Goal: Check status: Check status

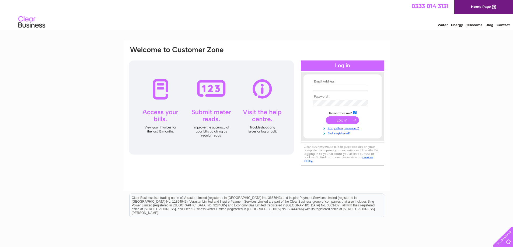
type input "katherine.burnett@stmungos.org"
click at [343, 119] on input "submit" at bounding box center [342, 121] width 33 height 8
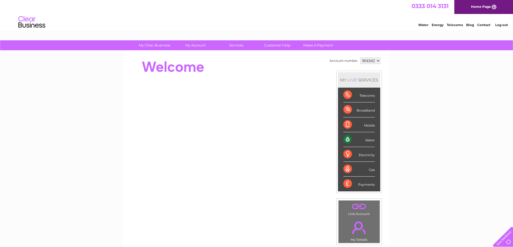
click at [369, 142] on div "Water" at bounding box center [359, 139] width 32 height 15
click at [344, 139] on div "Water" at bounding box center [359, 139] width 32 height 15
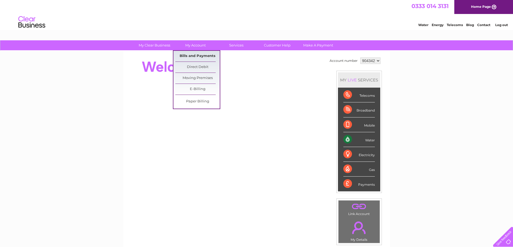
click at [199, 56] on link "Bills and Payments" at bounding box center [197, 56] width 44 height 11
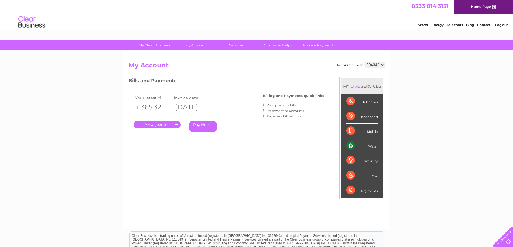
click at [155, 124] on link "." at bounding box center [157, 125] width 47 height 8
